Goal: Information Seeking & Learning: Learn about a topic

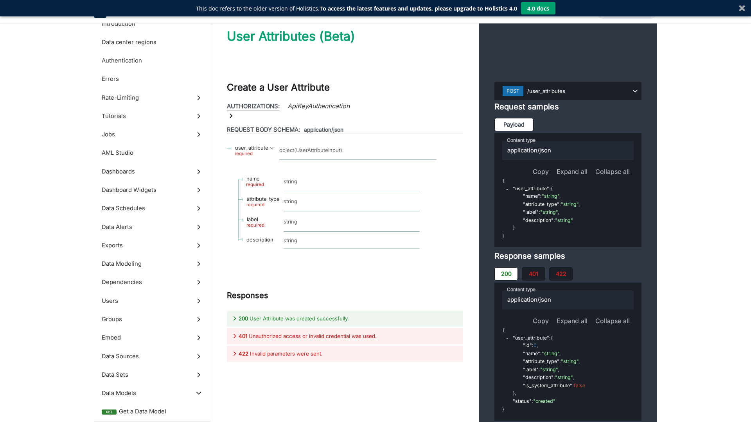
scroll to position [28305, 0]
